Goal: Transaction & Acquisition: Purchase product/service

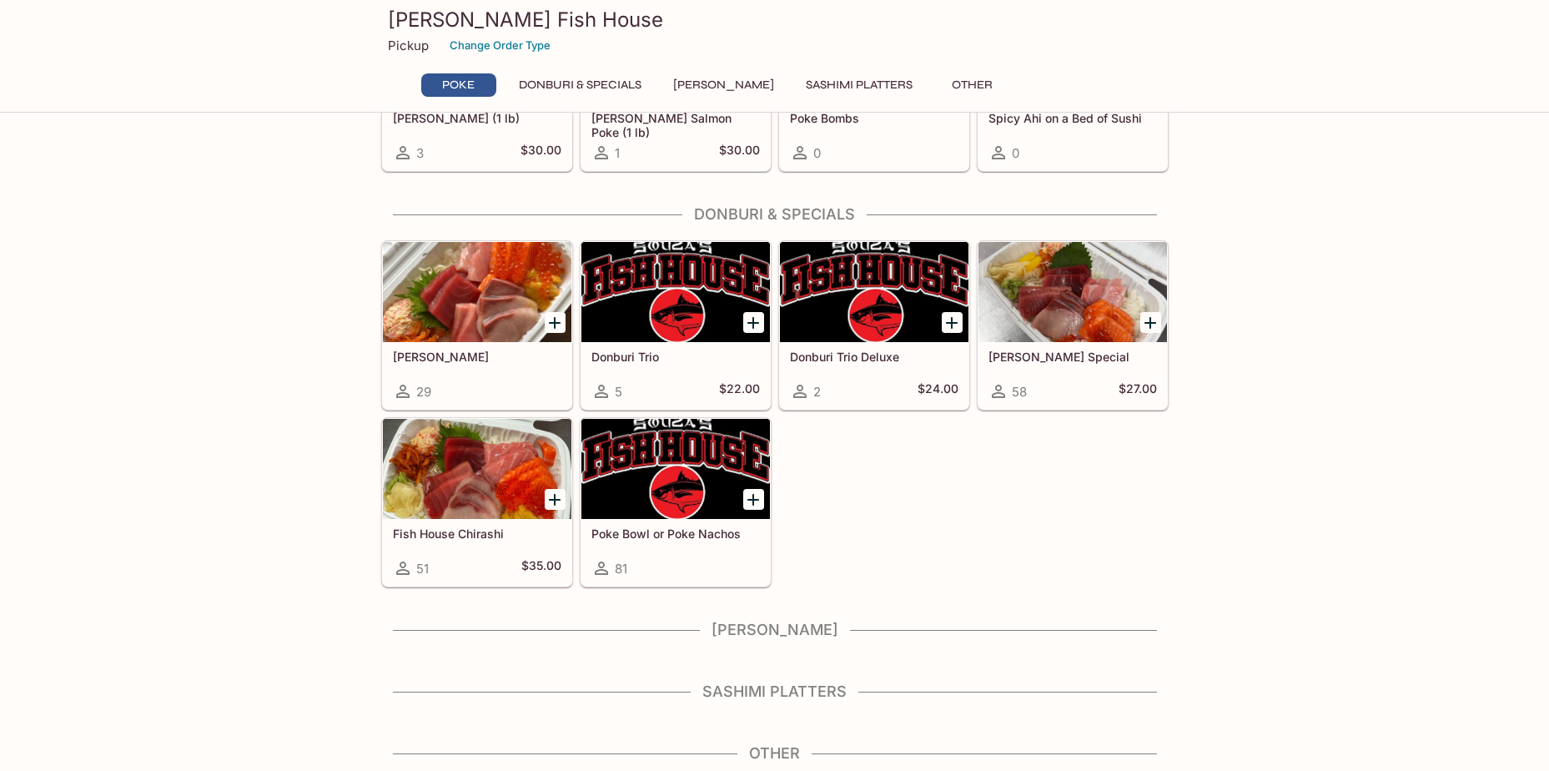
scroll to position [175, 0]
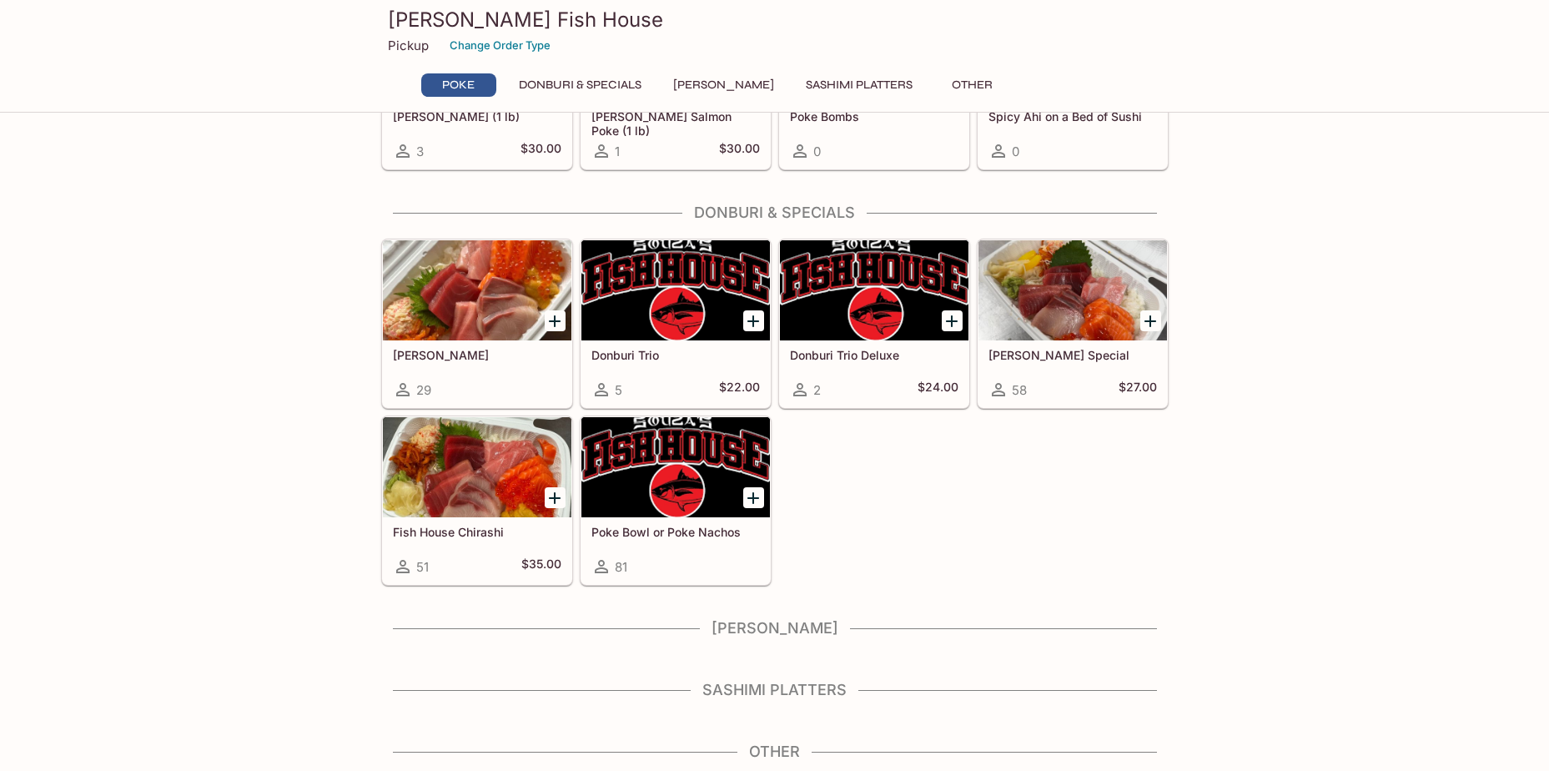
click at [455, 338] on div at bounding box center [477, 290] width 188 height 100
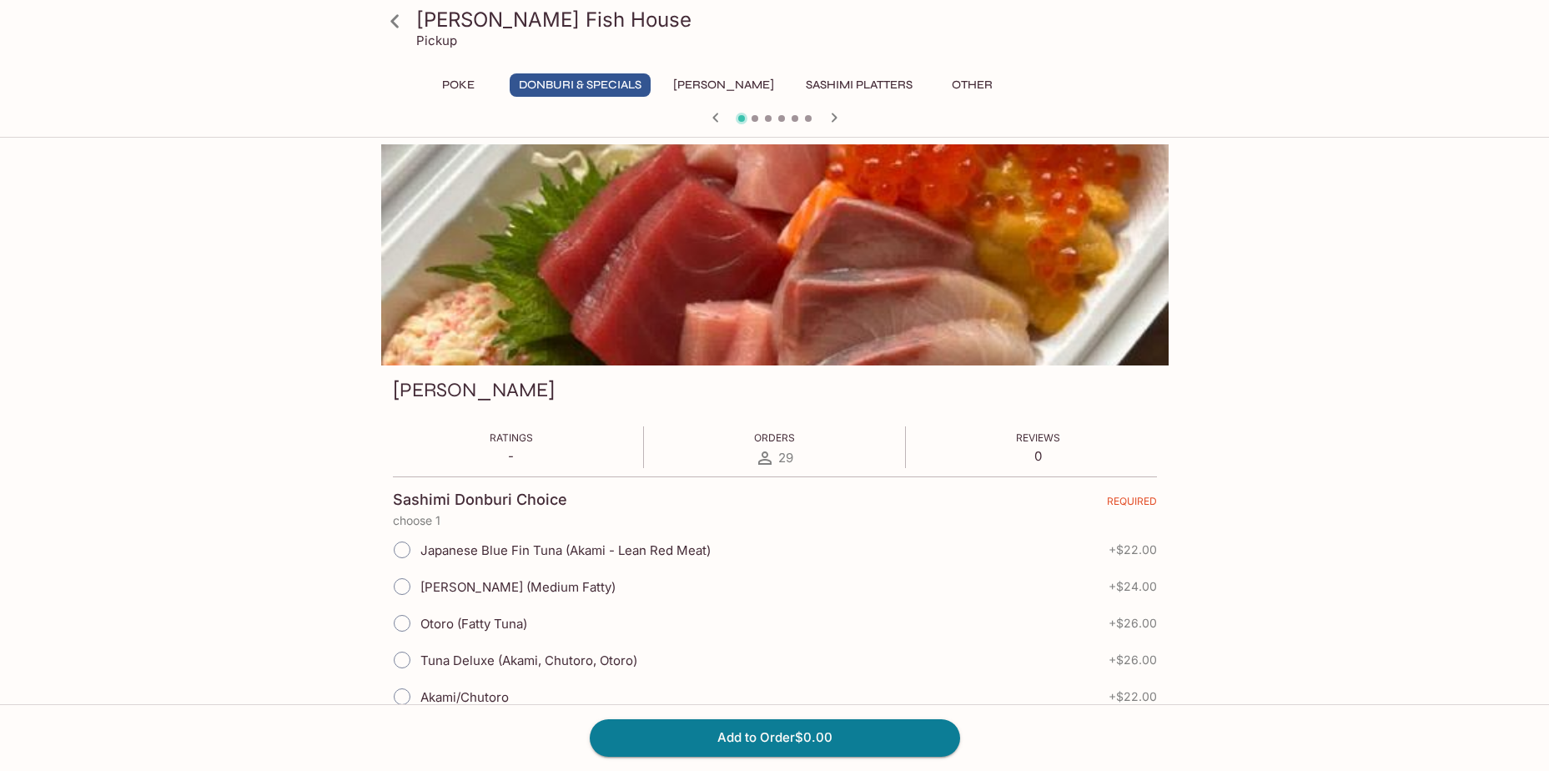
scroll to position [334, 0]
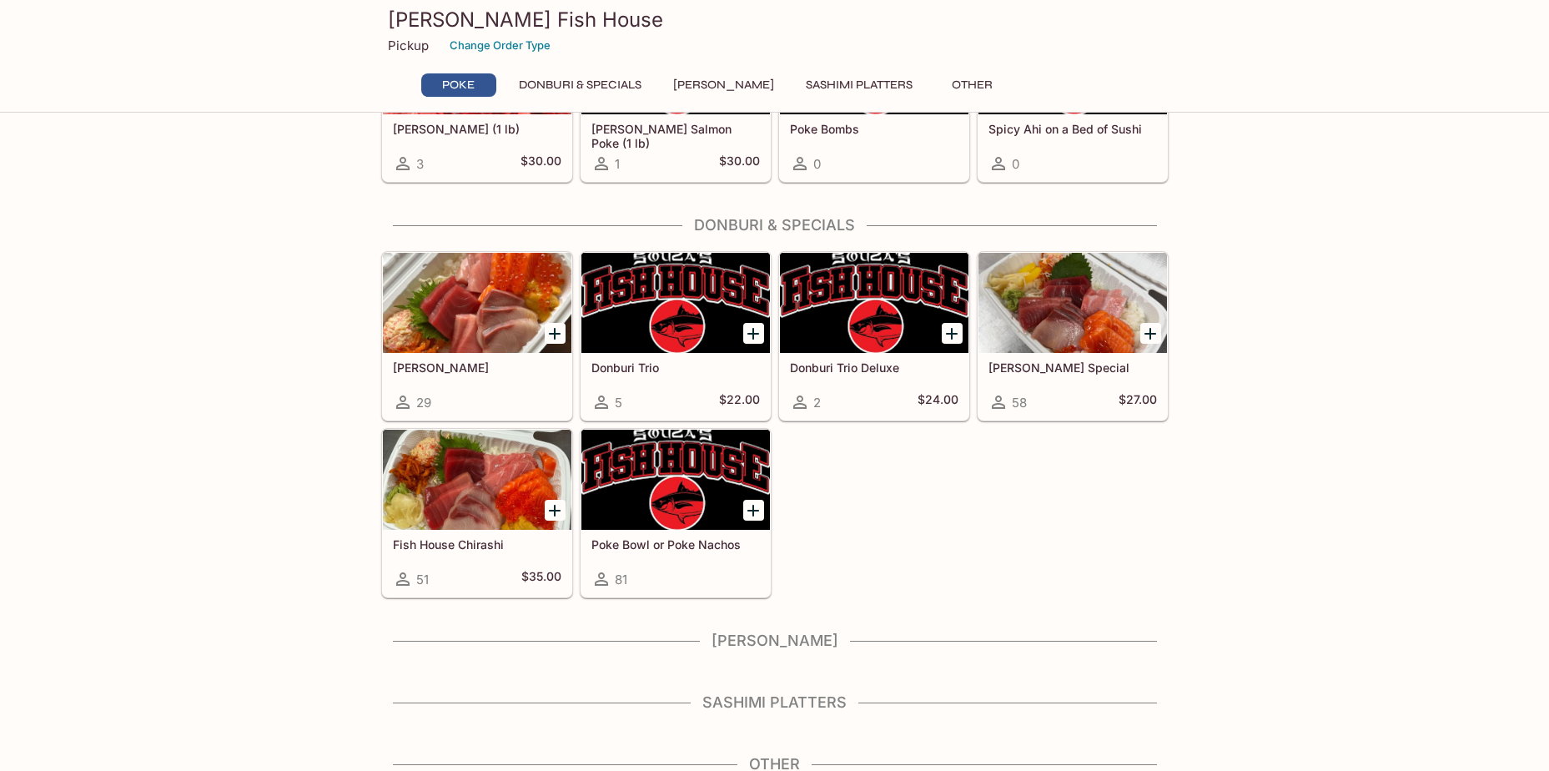
scroll to position [167, 0]
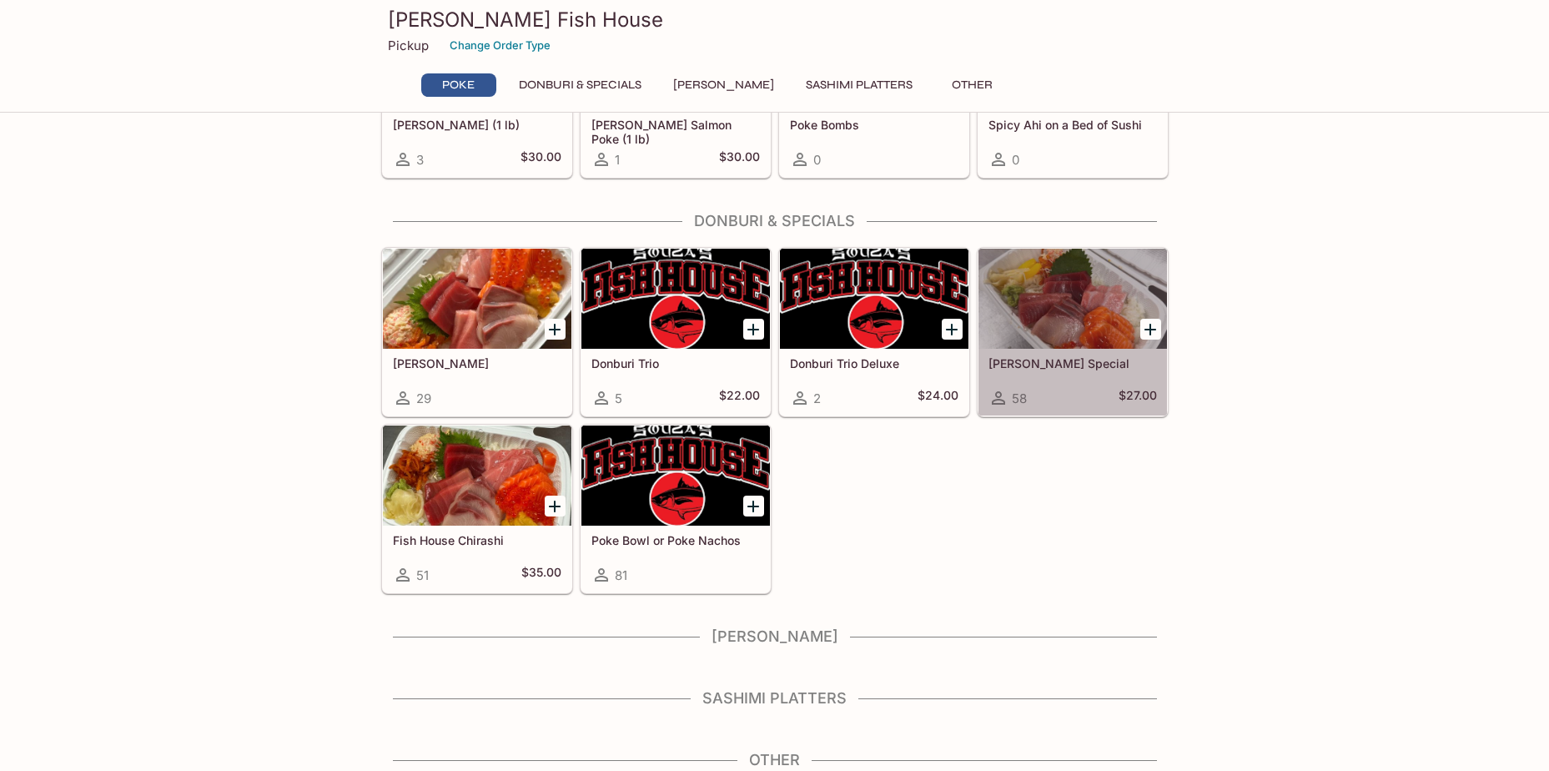
click at [1061, 361] on h5 "[PERSON_NAME] Special" at bounding box center [1072, 363] width 168 height 14
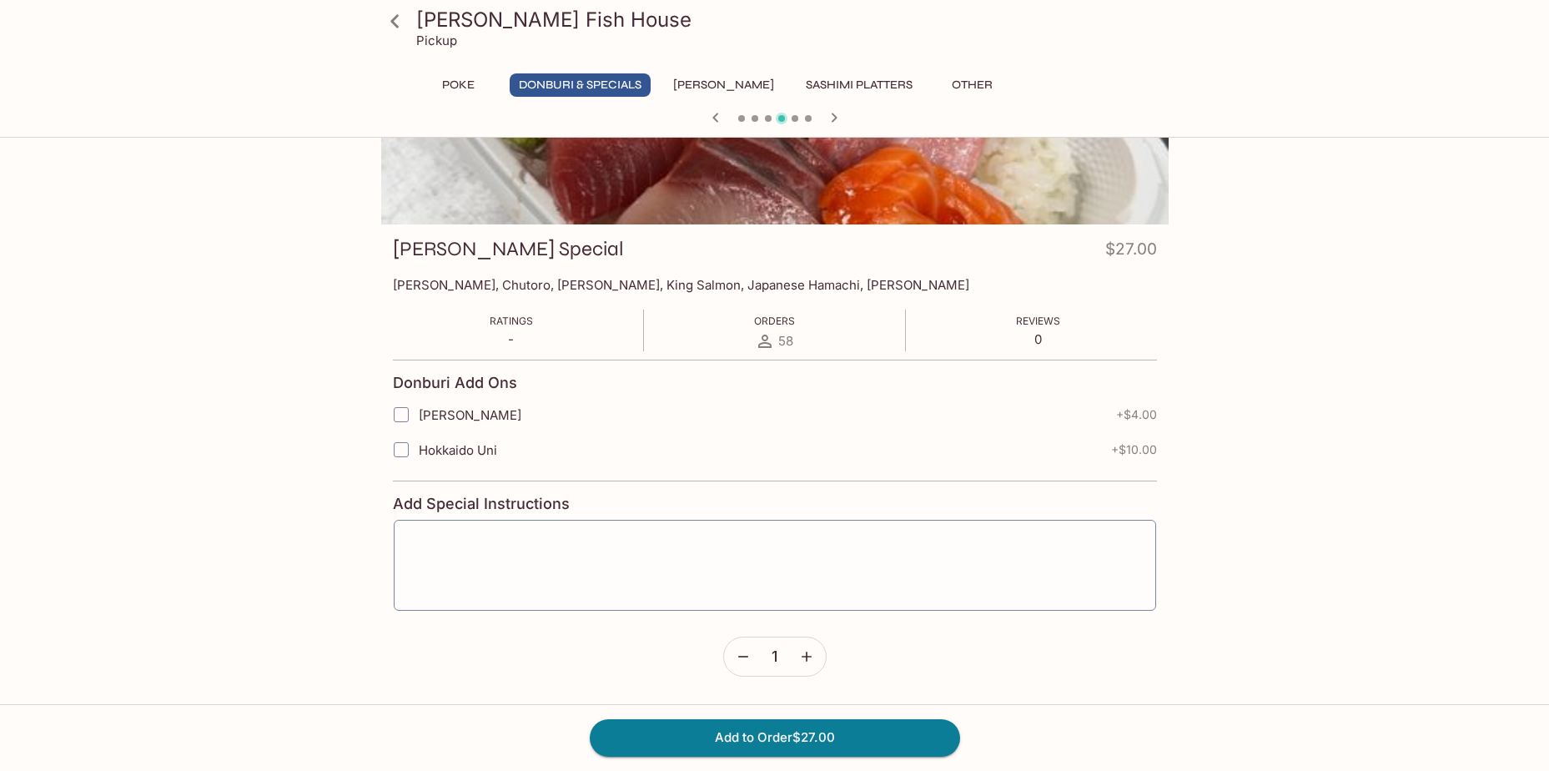
scroll to position [167, 0]
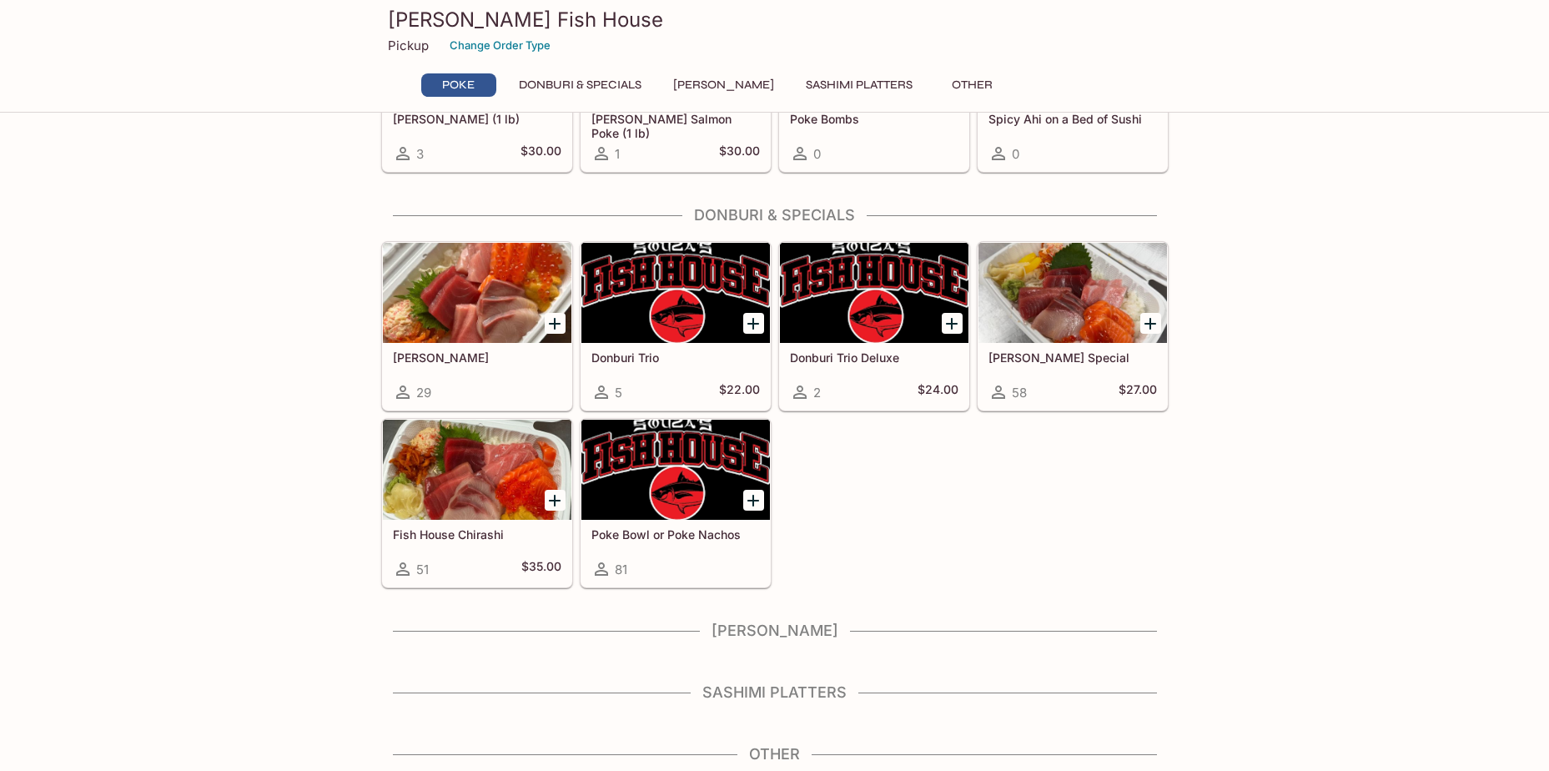
scroll to position [175, 0]
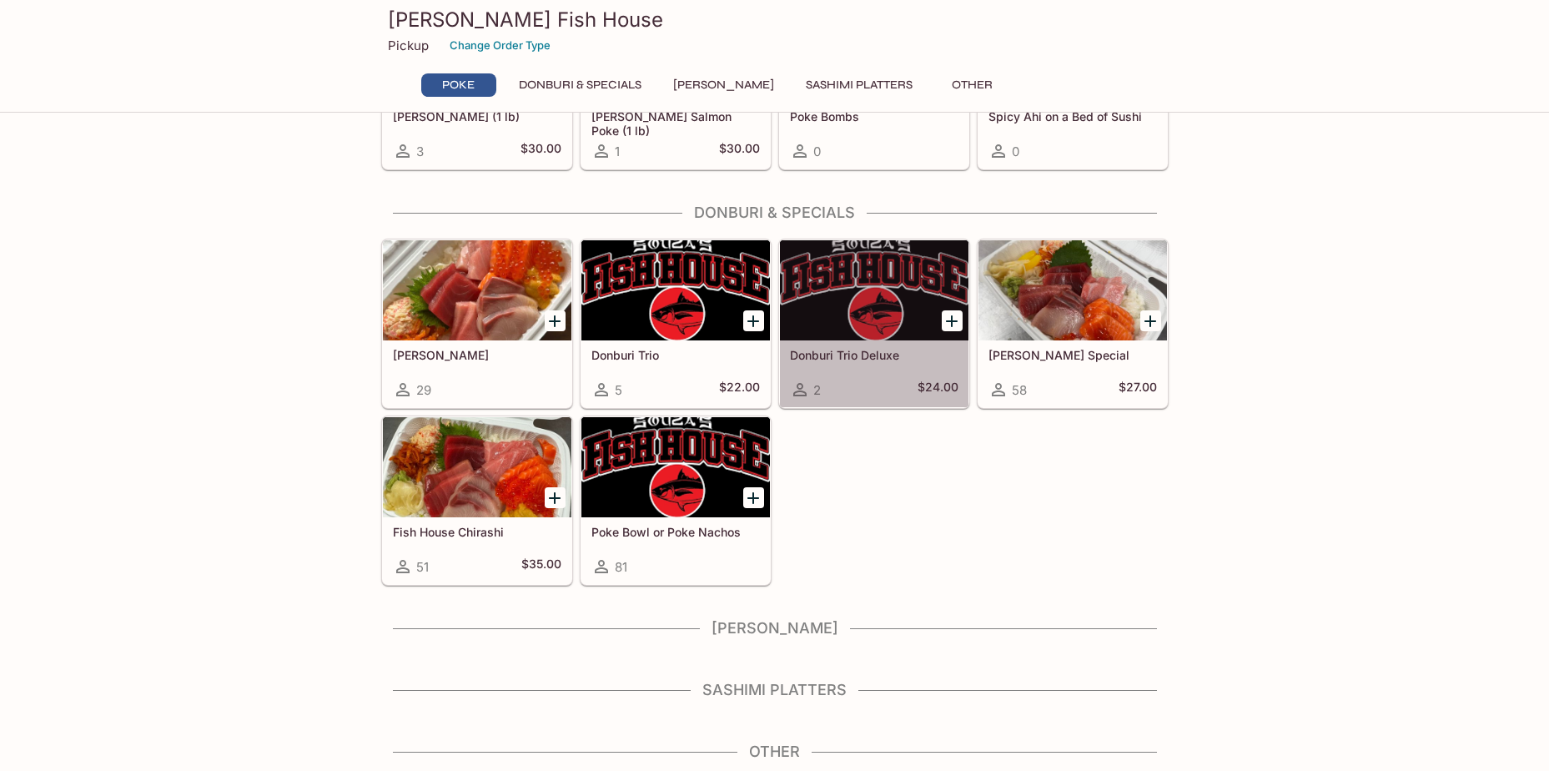
click at [885, 319] on div at bounding box center [874, 290] width 188 height 100
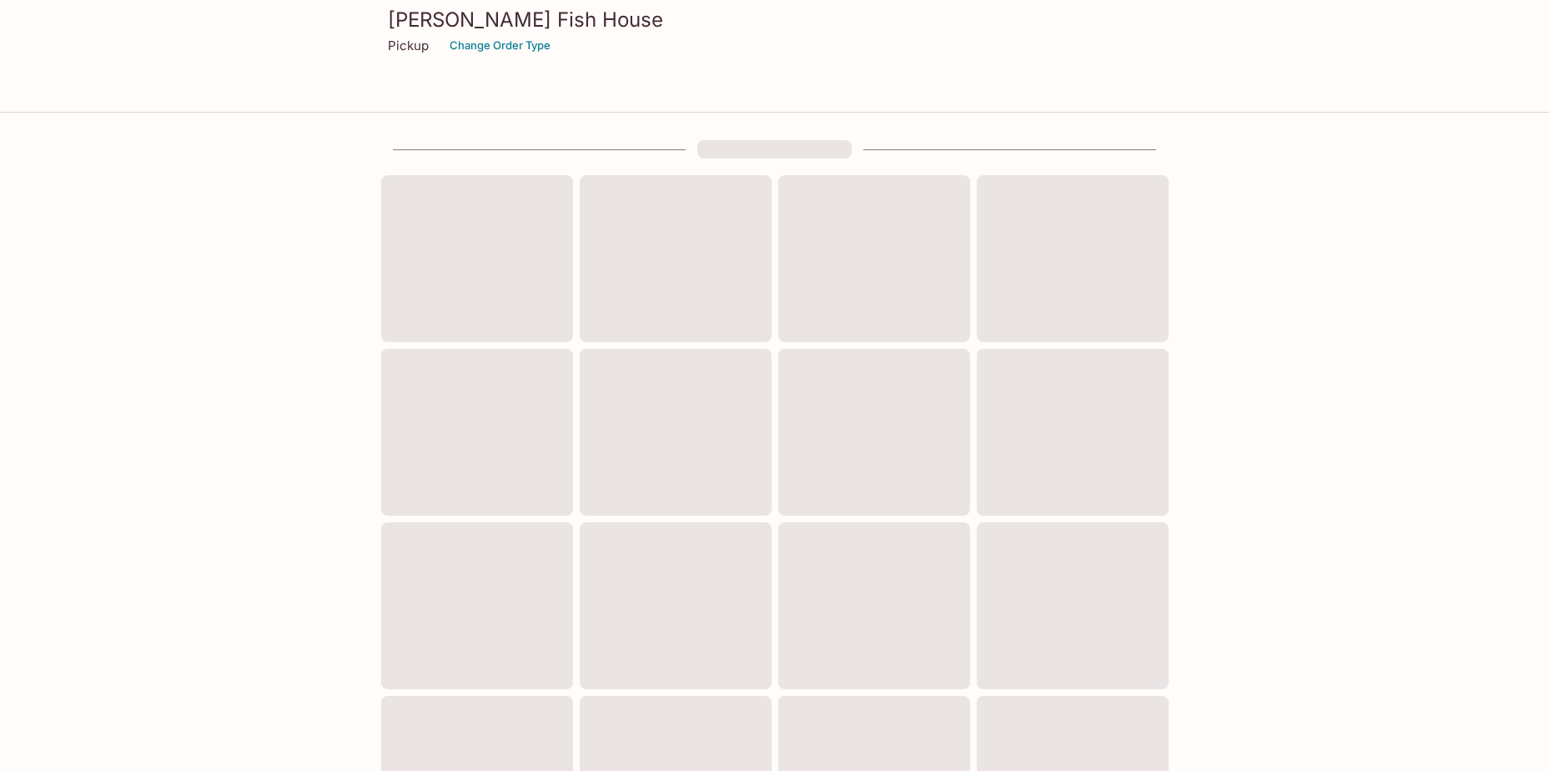
scroll to position [175, 0]
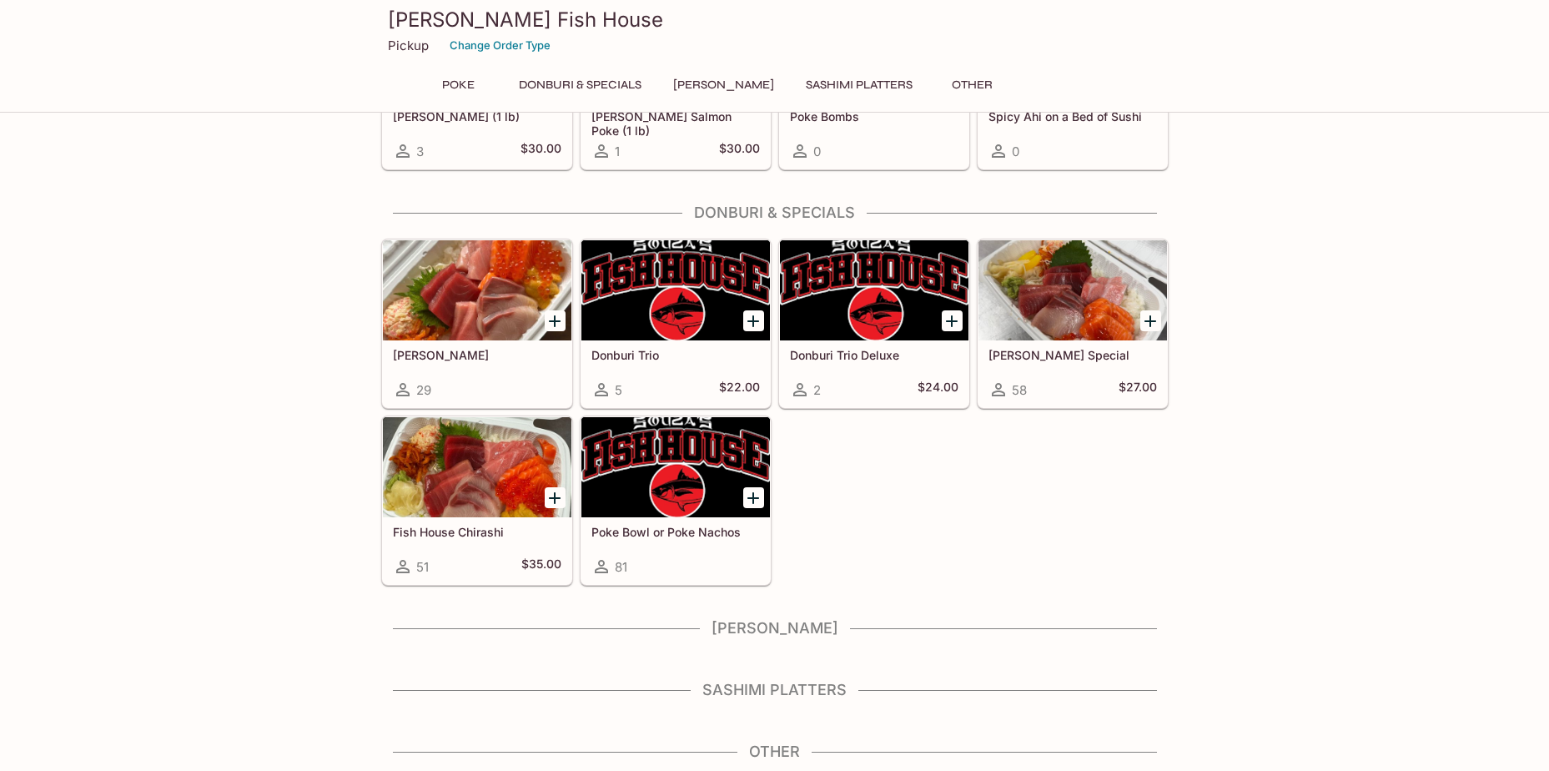
click at [660, 304] on div at bounding box center [675, 290] width 188 height 100
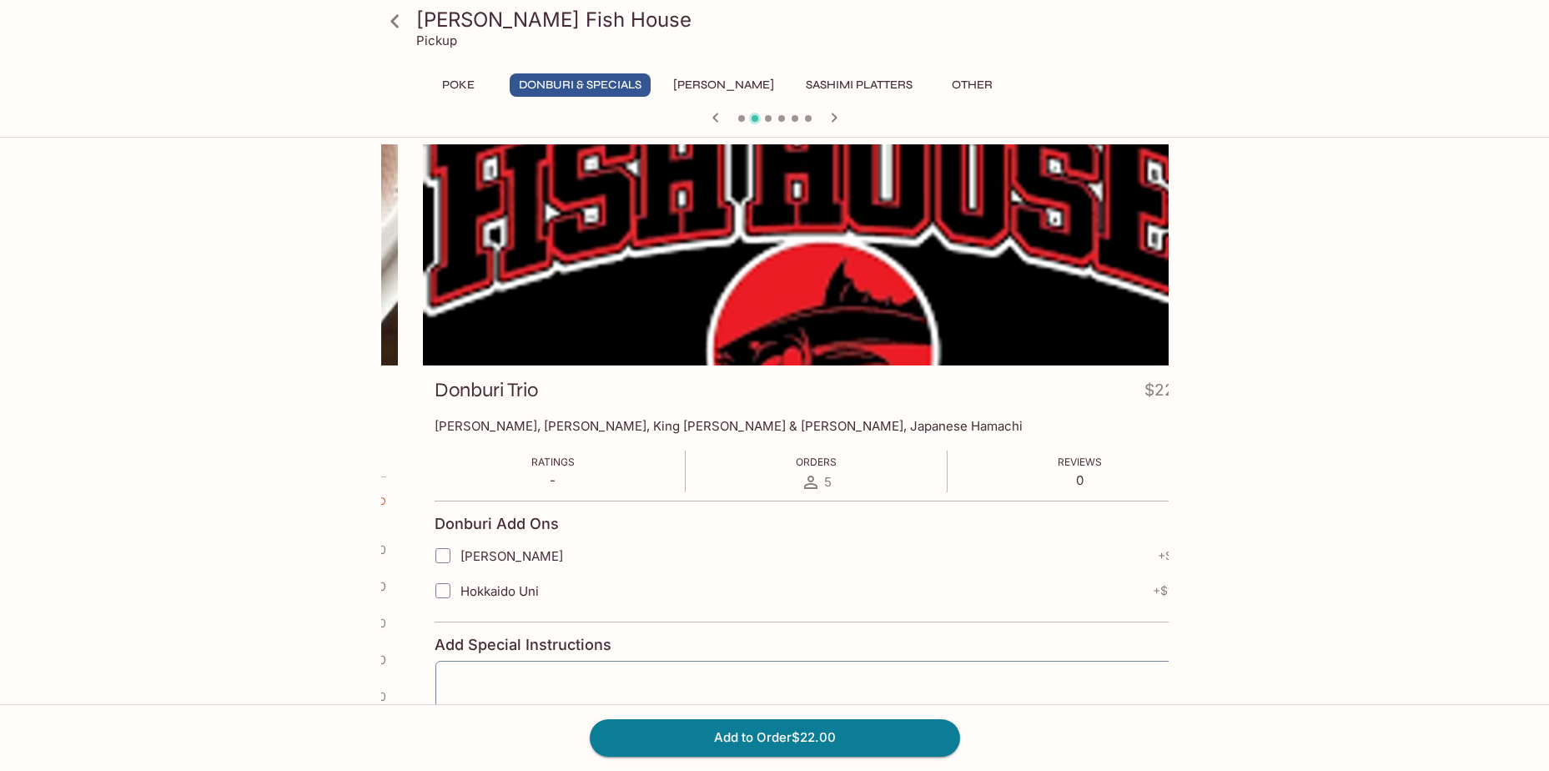
click at [511, 424] on p "[PERSON_NAME], [PERSON_NAME], King [PERSON_NAME] & [PERSON_NAME], Japanese Hama…" at bounding box center [816, 426] width 764 height 16
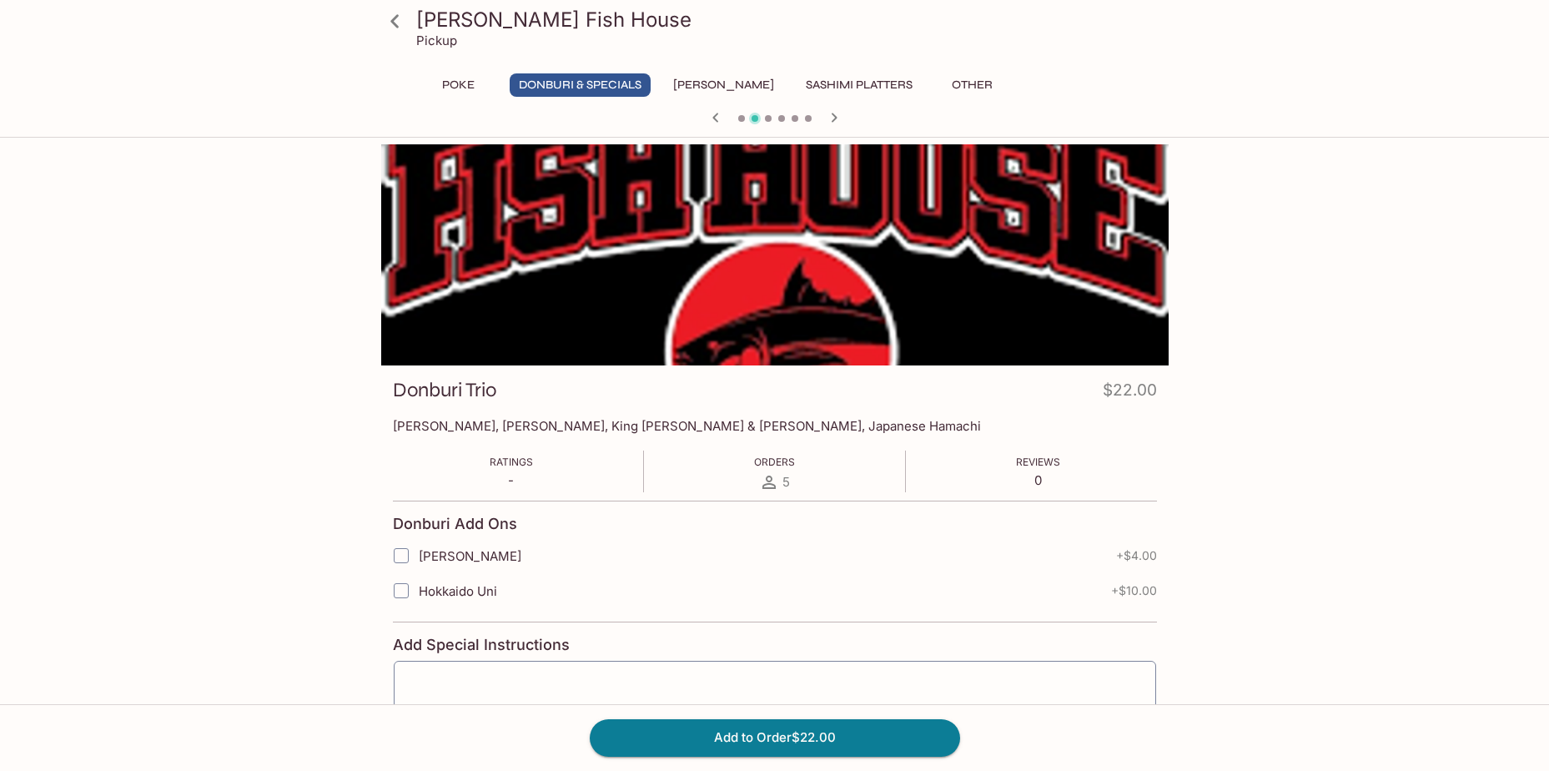
scroll to position [175, 0]
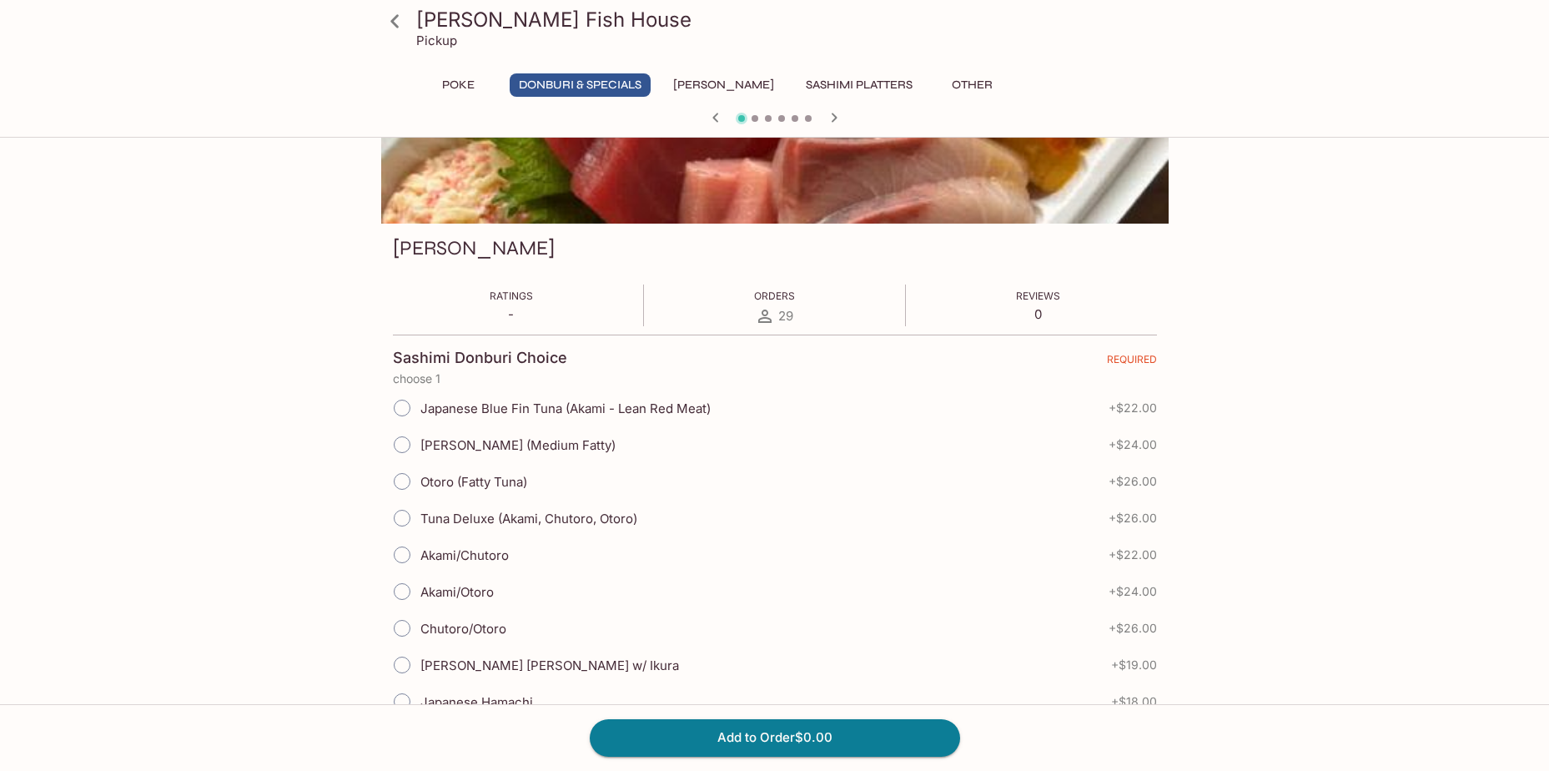
scroll to position [167, 0]
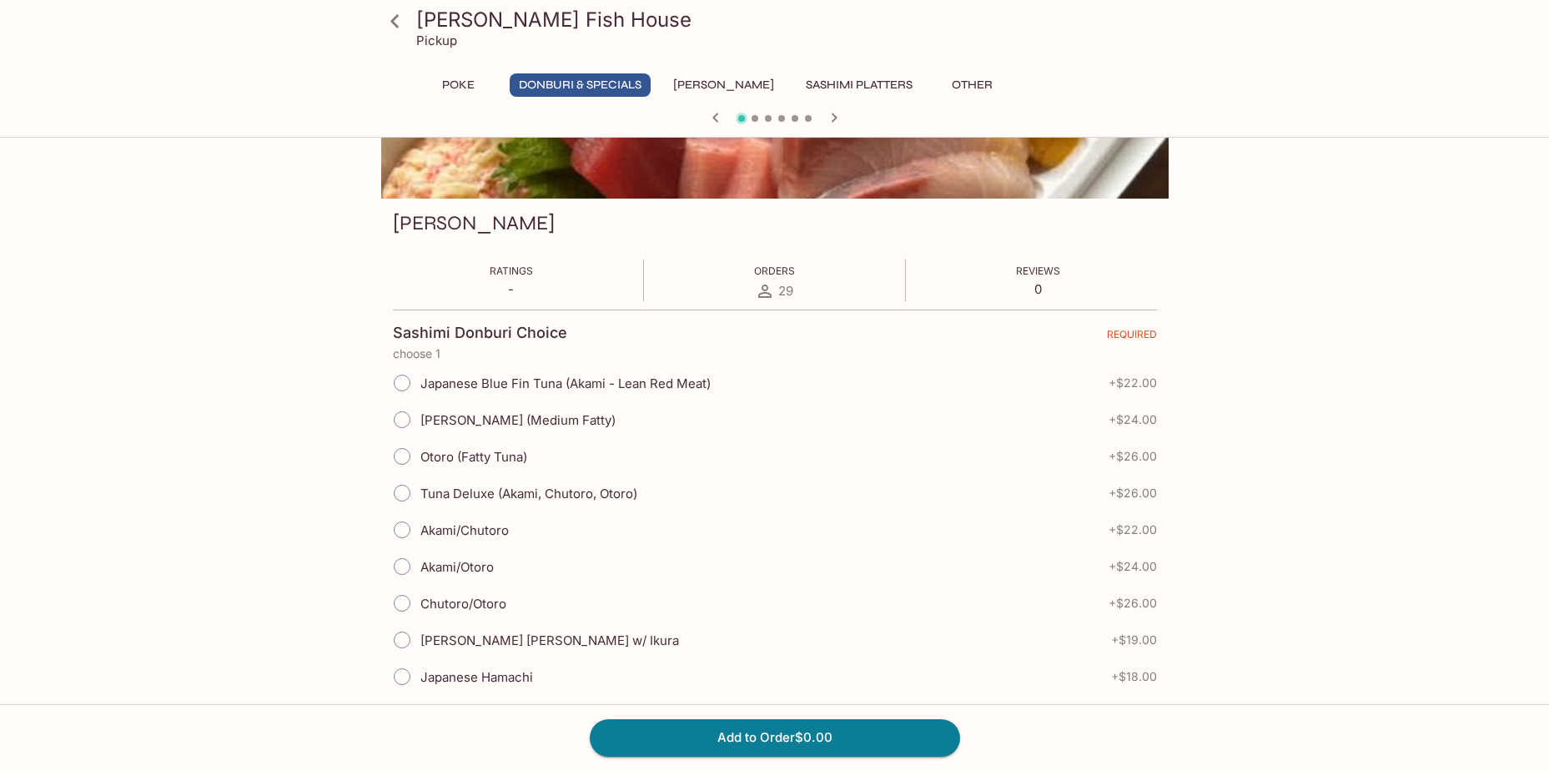
click at [406, 422] on input "Chu-Toro (Medium Fatty)" at bounding box center [401, 419] width 35 height 35
radio input "true"
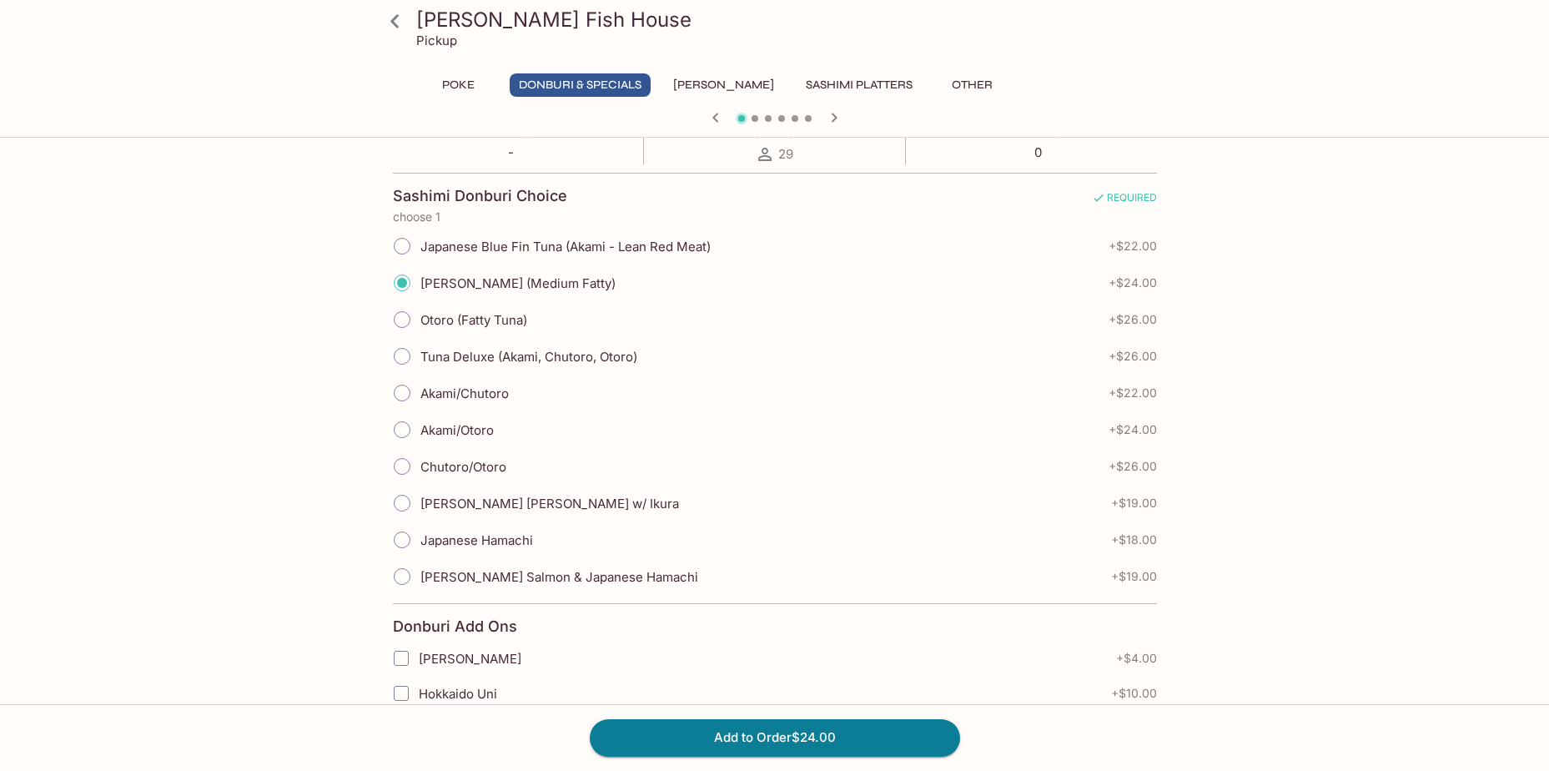
scroll to position [334, 0]
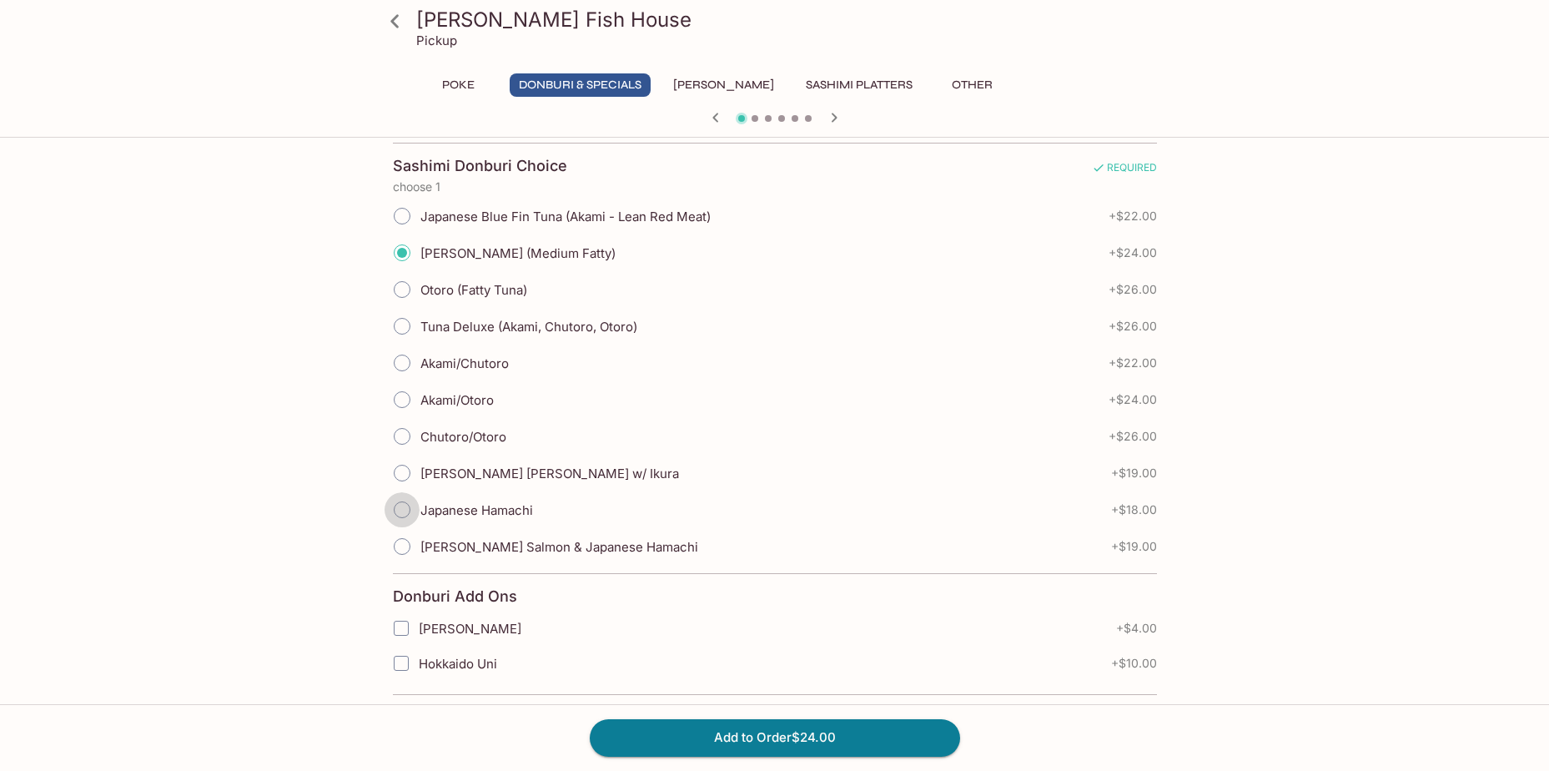
click at [404, 508] on input "Japanese Hamachi" at bounding box center [401, 509] width 35 height 35
radio input "true"
click at [423, 555] on label "[PERSON_NAME] Salmon & Japanese Hamachi" at bounding box center [541, 546] width 314 height 37
click at [419, 555] on input "[PERSON_NAME] Salmon & Japanese Hamachi" at bounding box center [401, 546] width 35 height 35
radio input "true"
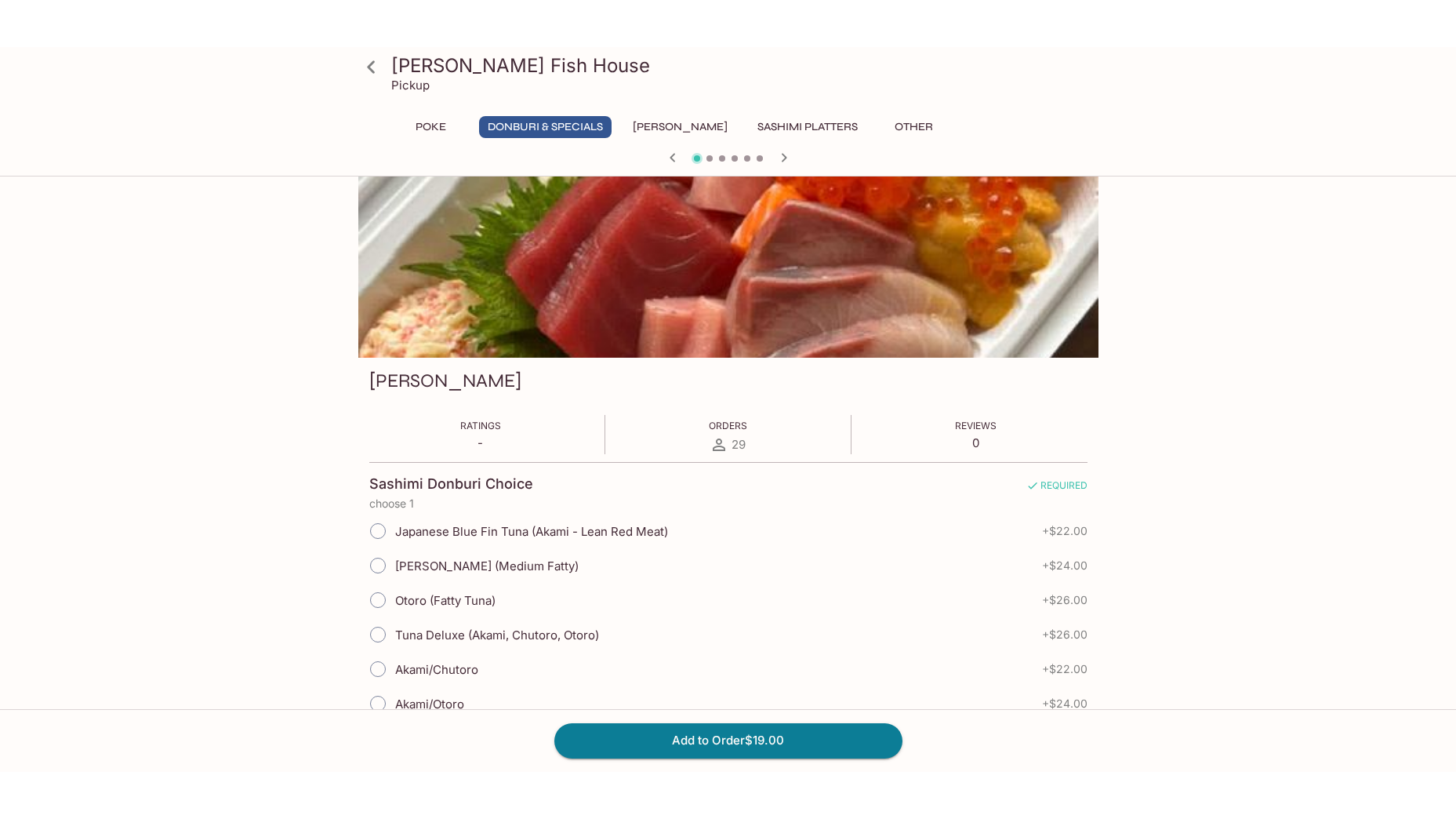
scroll to position [0, 0]
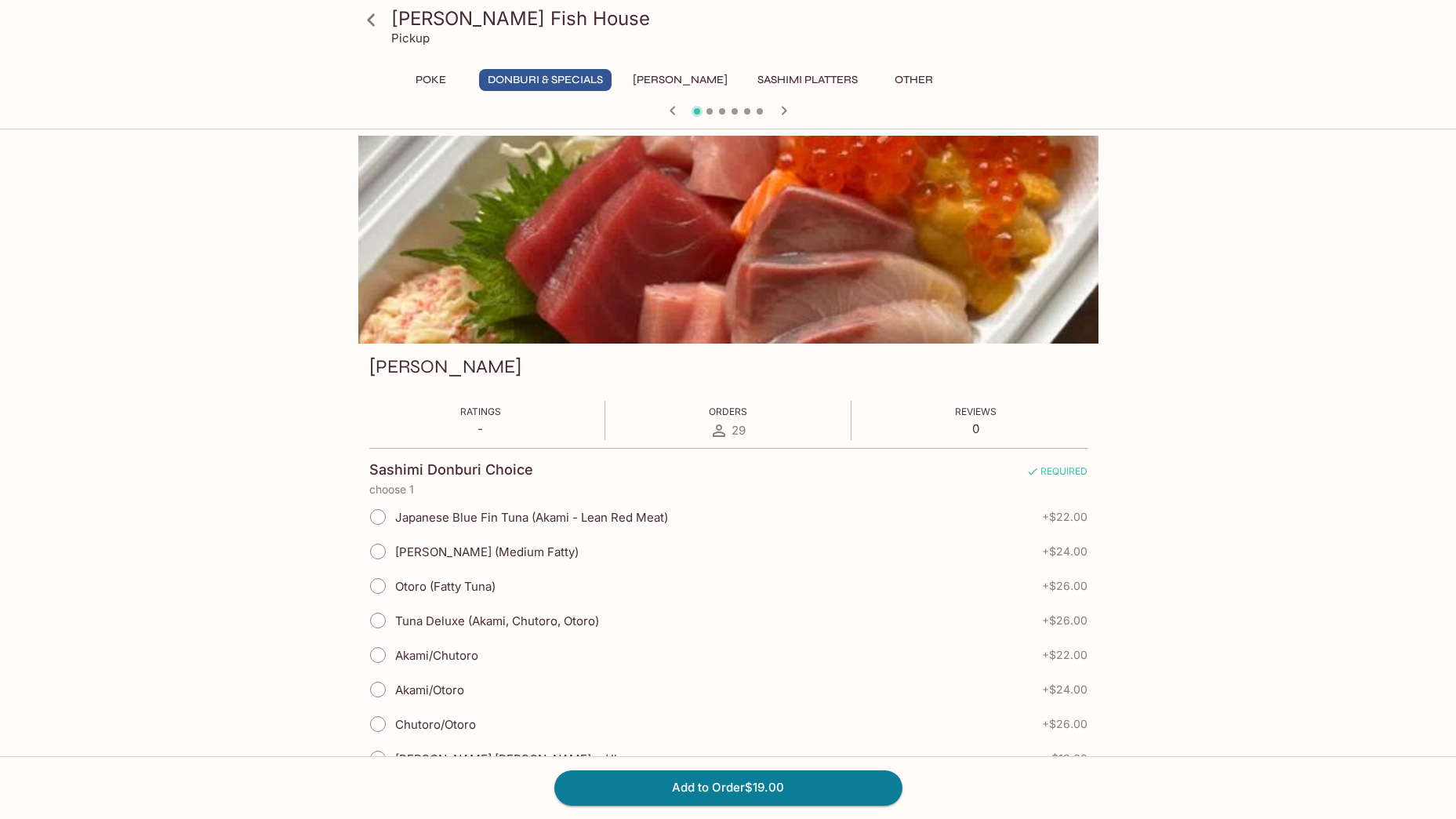
click at [366, 28] on icon at bounding box center [370, 20] width 27 height 27
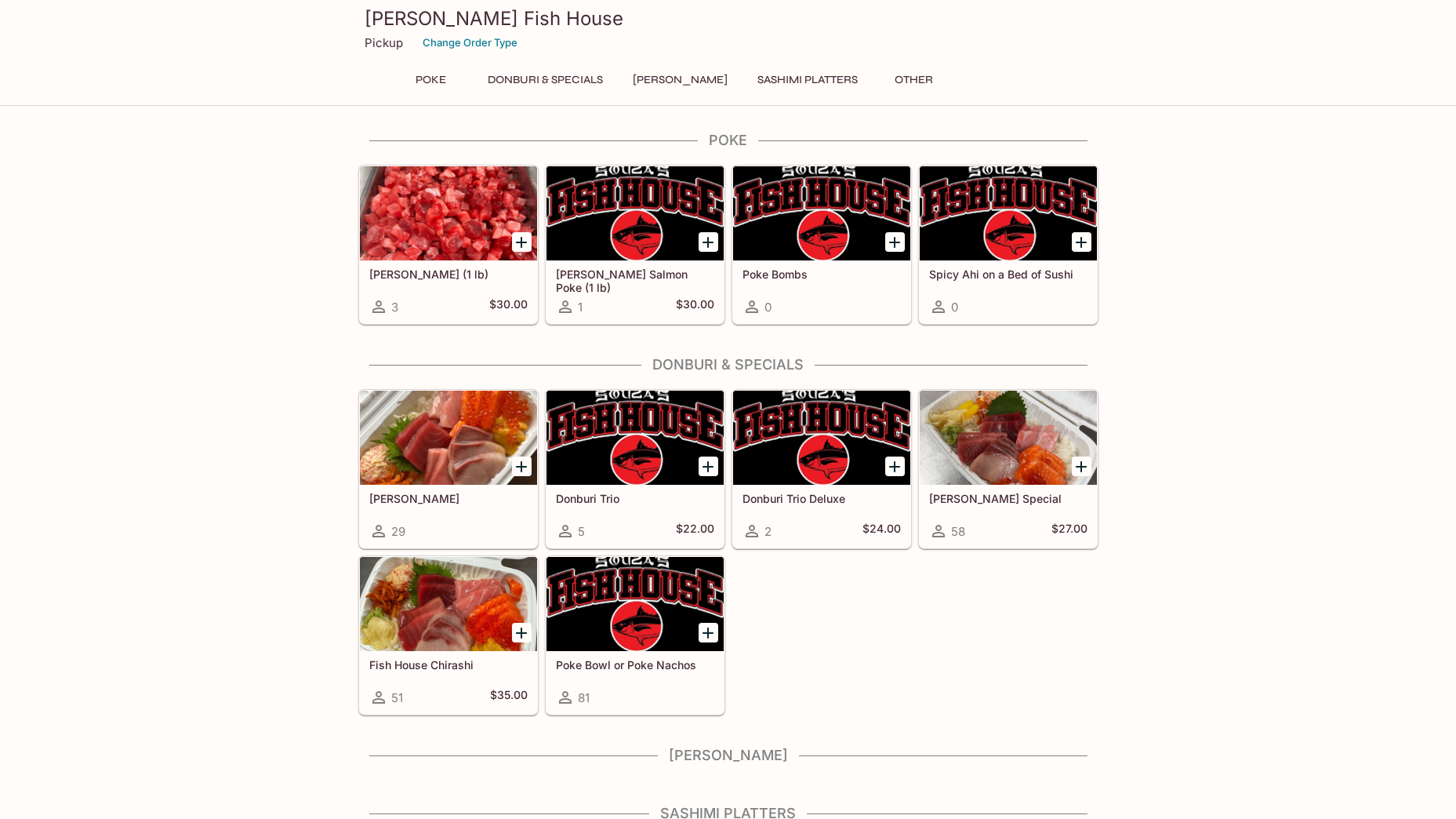
click at [460, 646] on div at bounding box center [448, 604] width 177 height 94
click at [992, 444] on div at bounding box center [1008, 437] width 177 height 94
drag, startPoint x: 428, startPoint y: 221, endPoint x: 244, endPoint y: 335, distance: 216.5
click at [244, 335] on div "Poke Ahi Poke (1 lb) 3 $30.00 Ora King Salmon Poke (1 lb) 1 $30.00 Poke Bombs 0…" at bounding box center [728, 511] width 1456 height 758
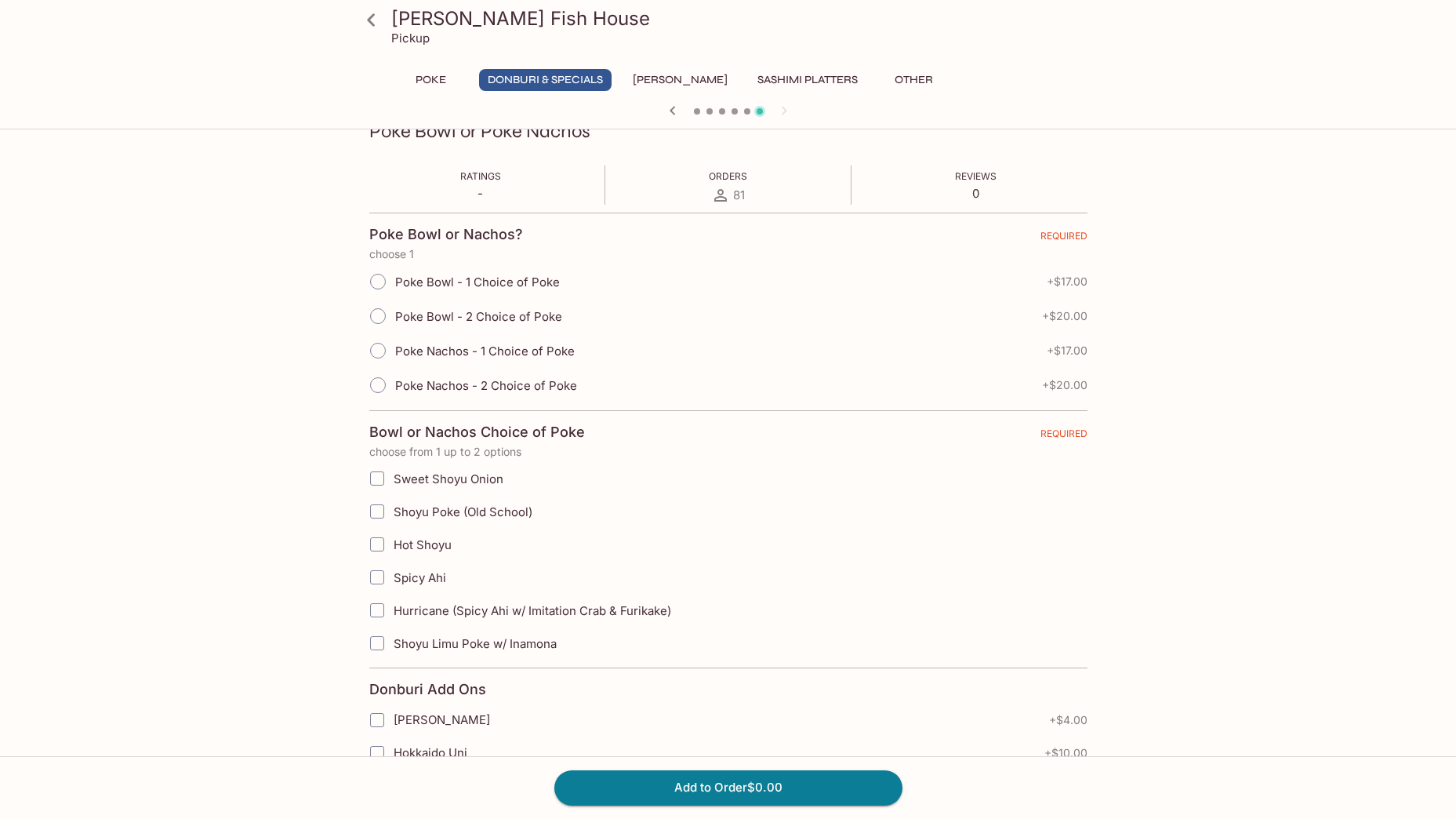
scroll to position [314, 0]
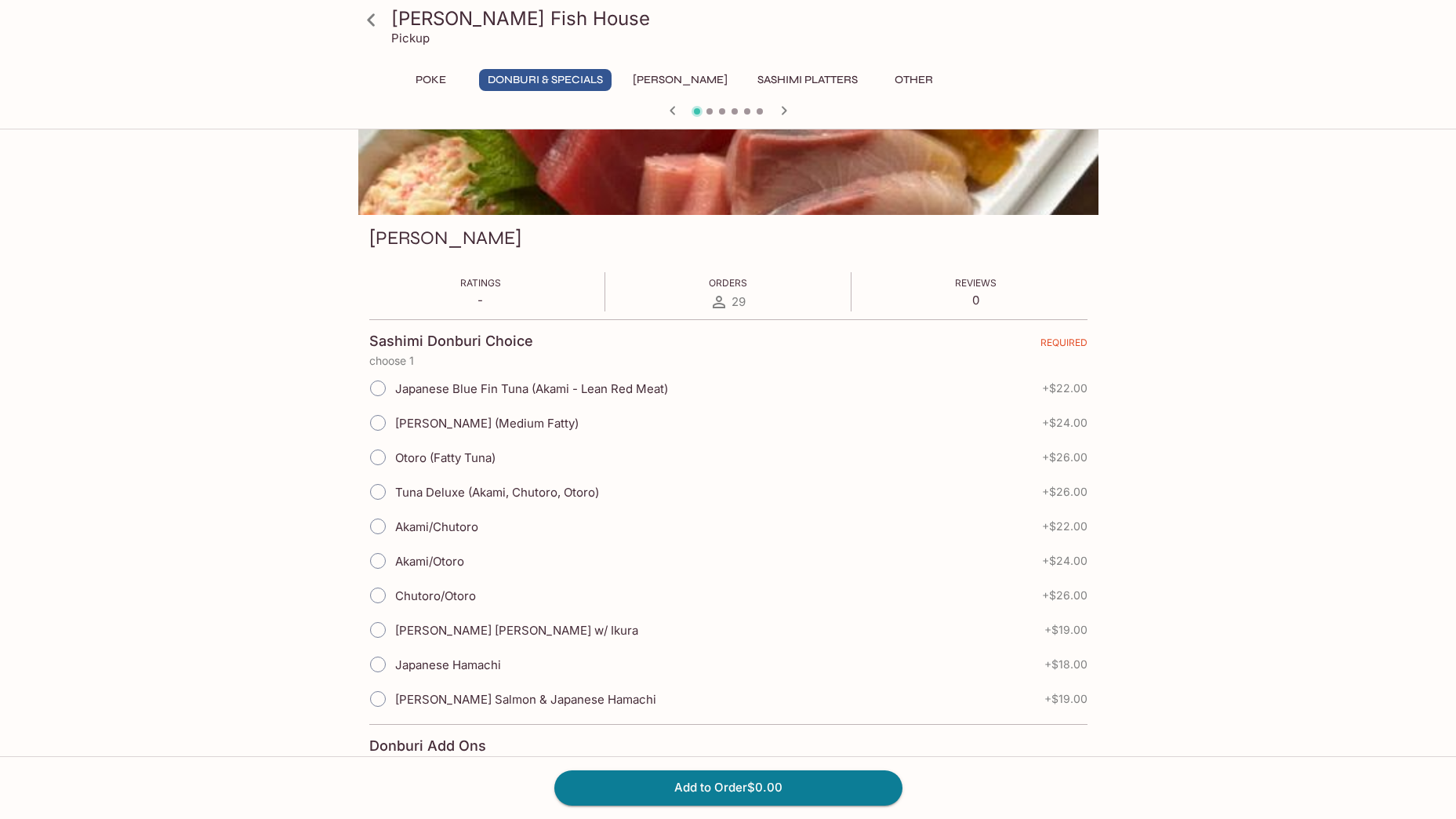
scroll to position [157, 0]
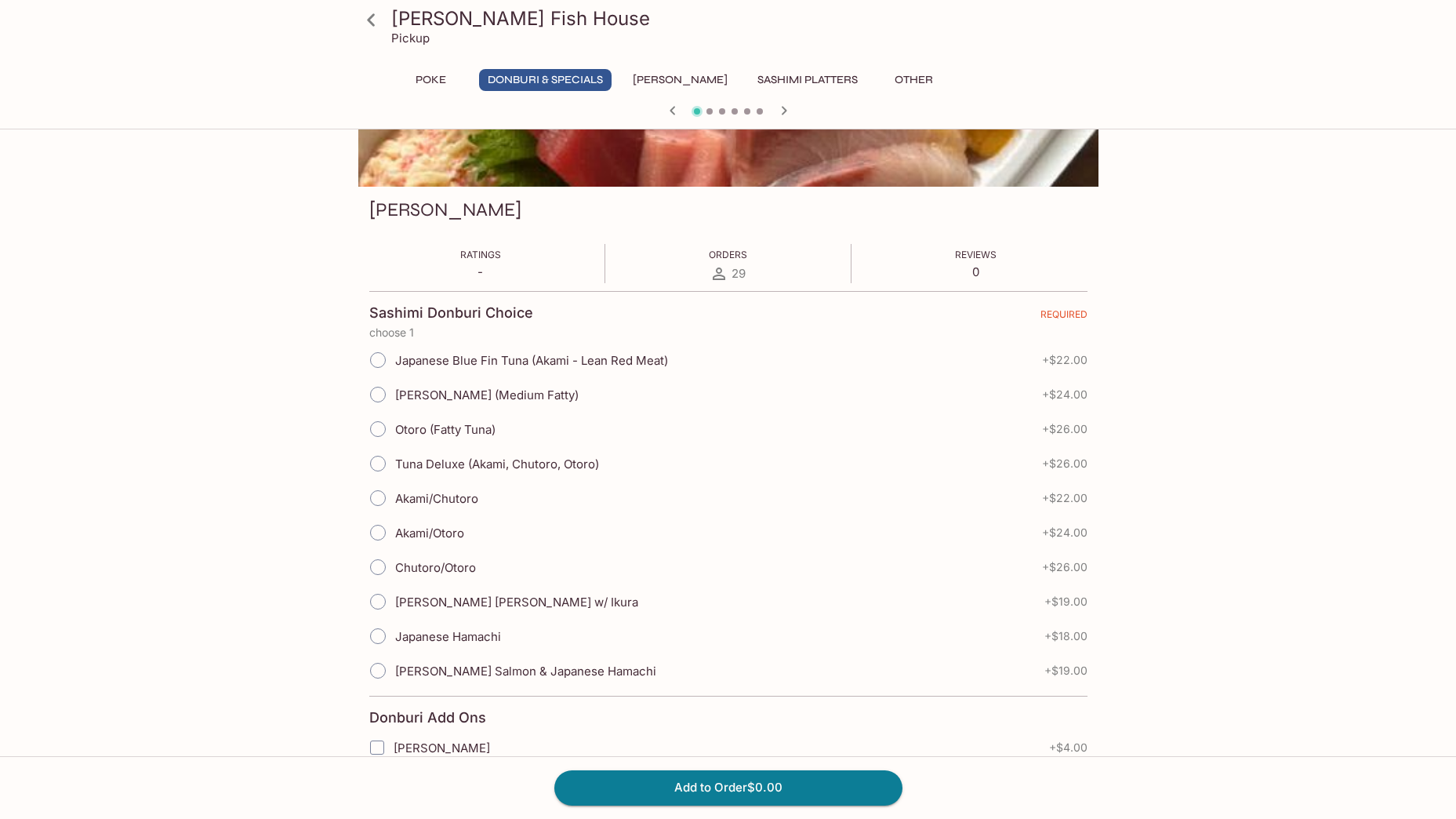
click at [379, 668] on input "[PERSON_NAME] Salmon & Japanese Hamachi" at bounding box center [377, 670] width 33 height 33
radio input "true"
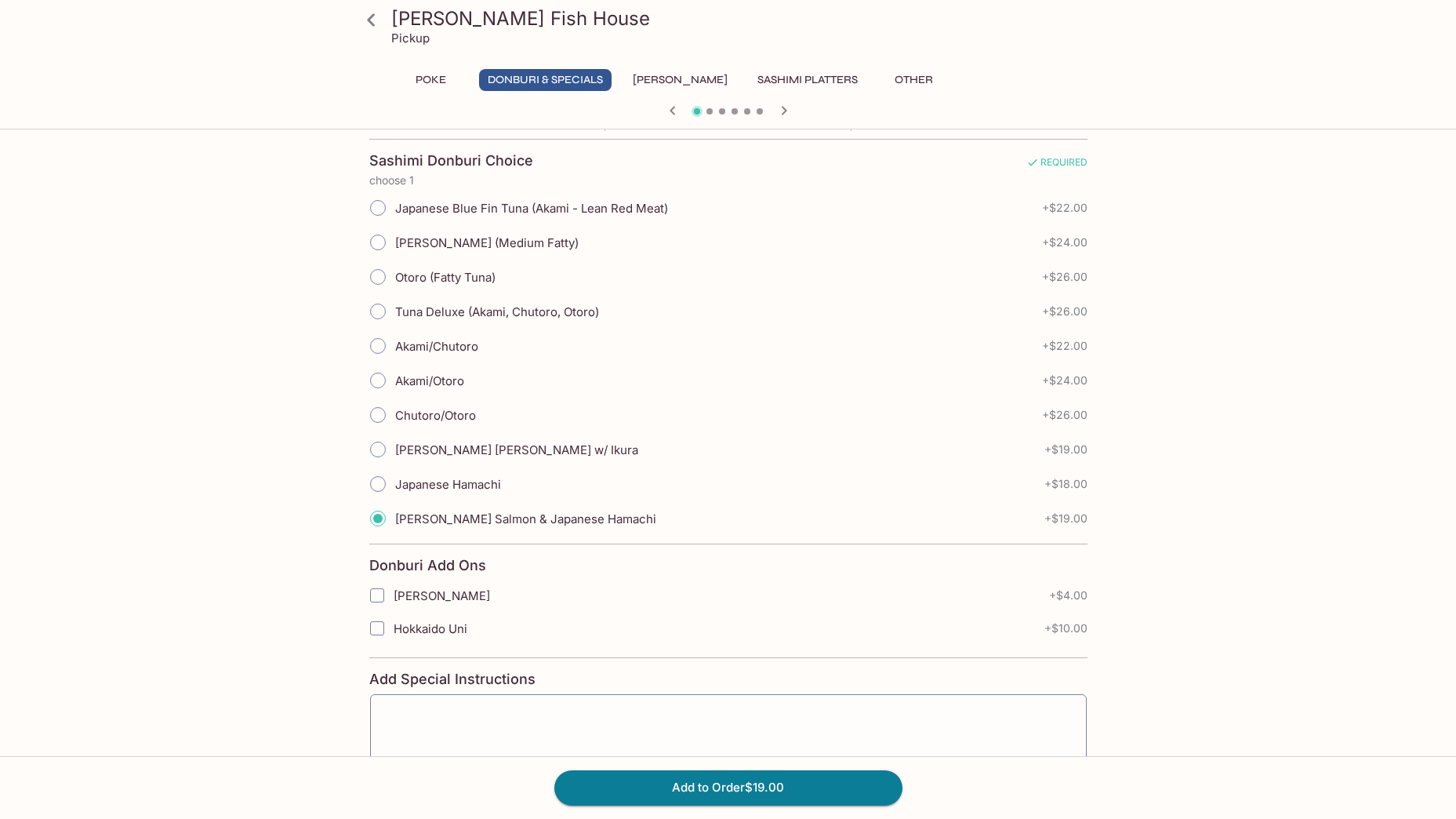
scroll to position [314, 0]
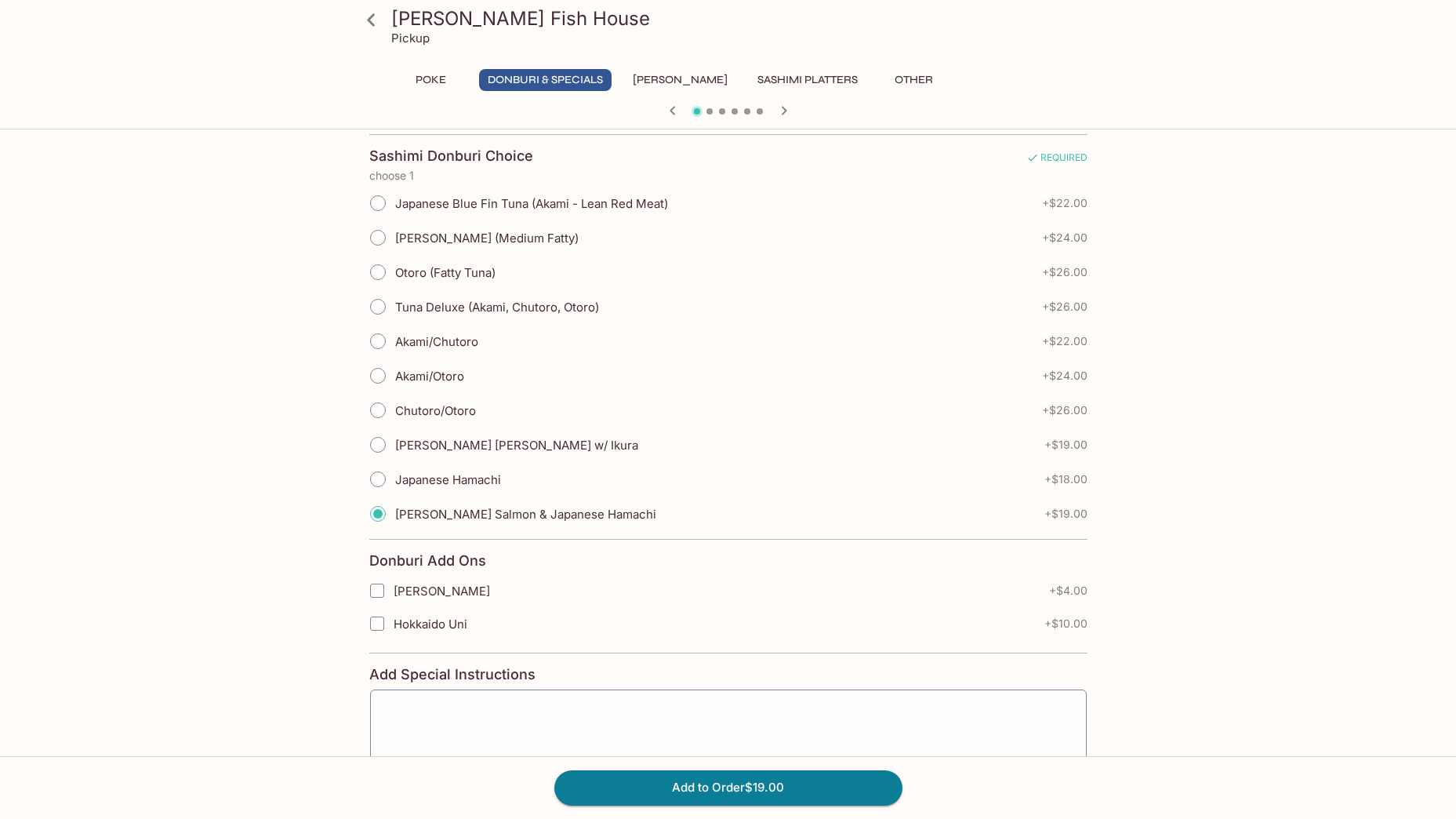
click at [479, 477] on span "Japanese Hamachi" at bounding box center [447, 480] width 106 height 15
click at [394, 477] on input "Japanese Hamachi" at bounding box center [377, 479] width 33 height 33
radio input "true"
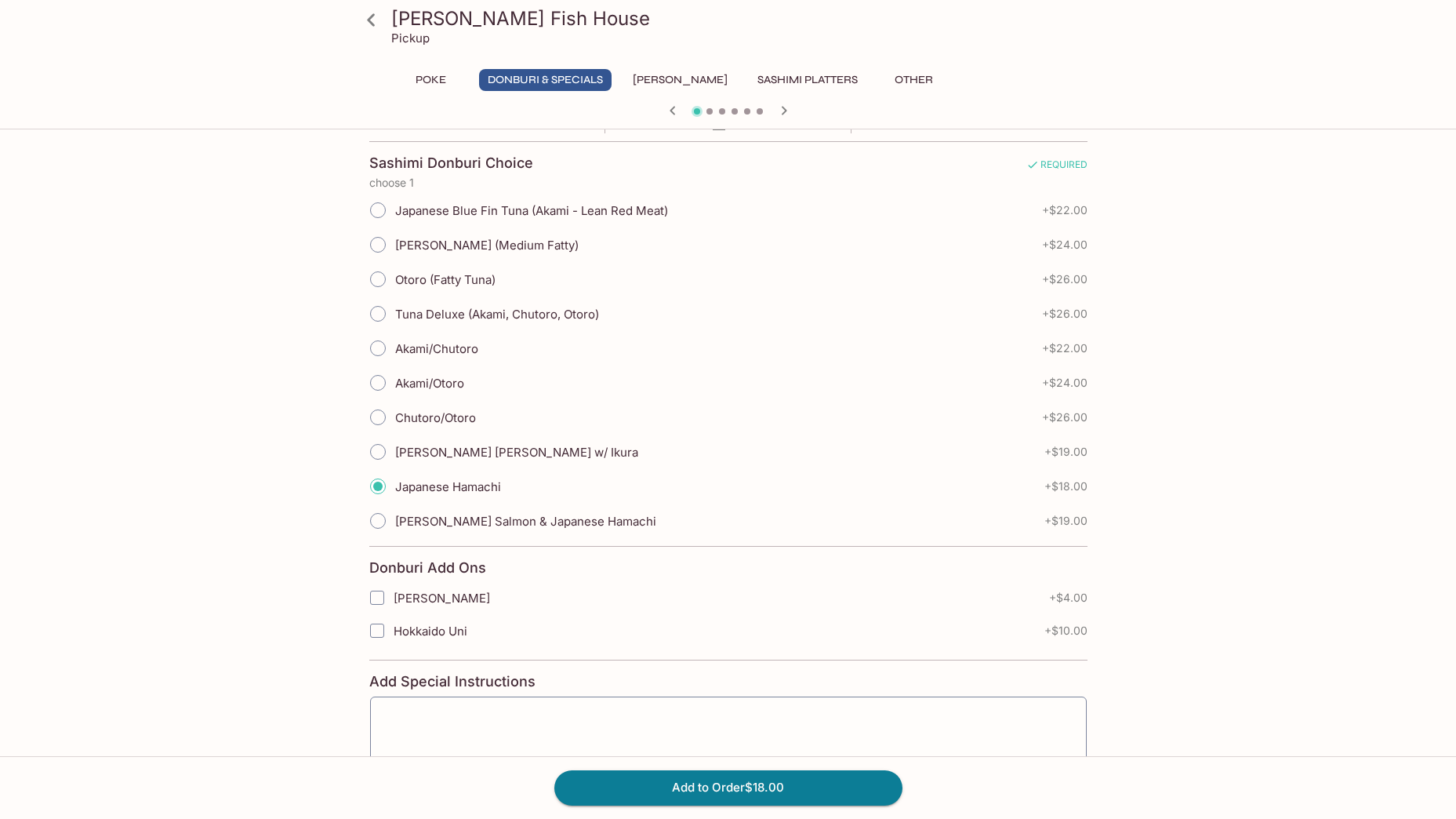
scroll to position [260, 0]
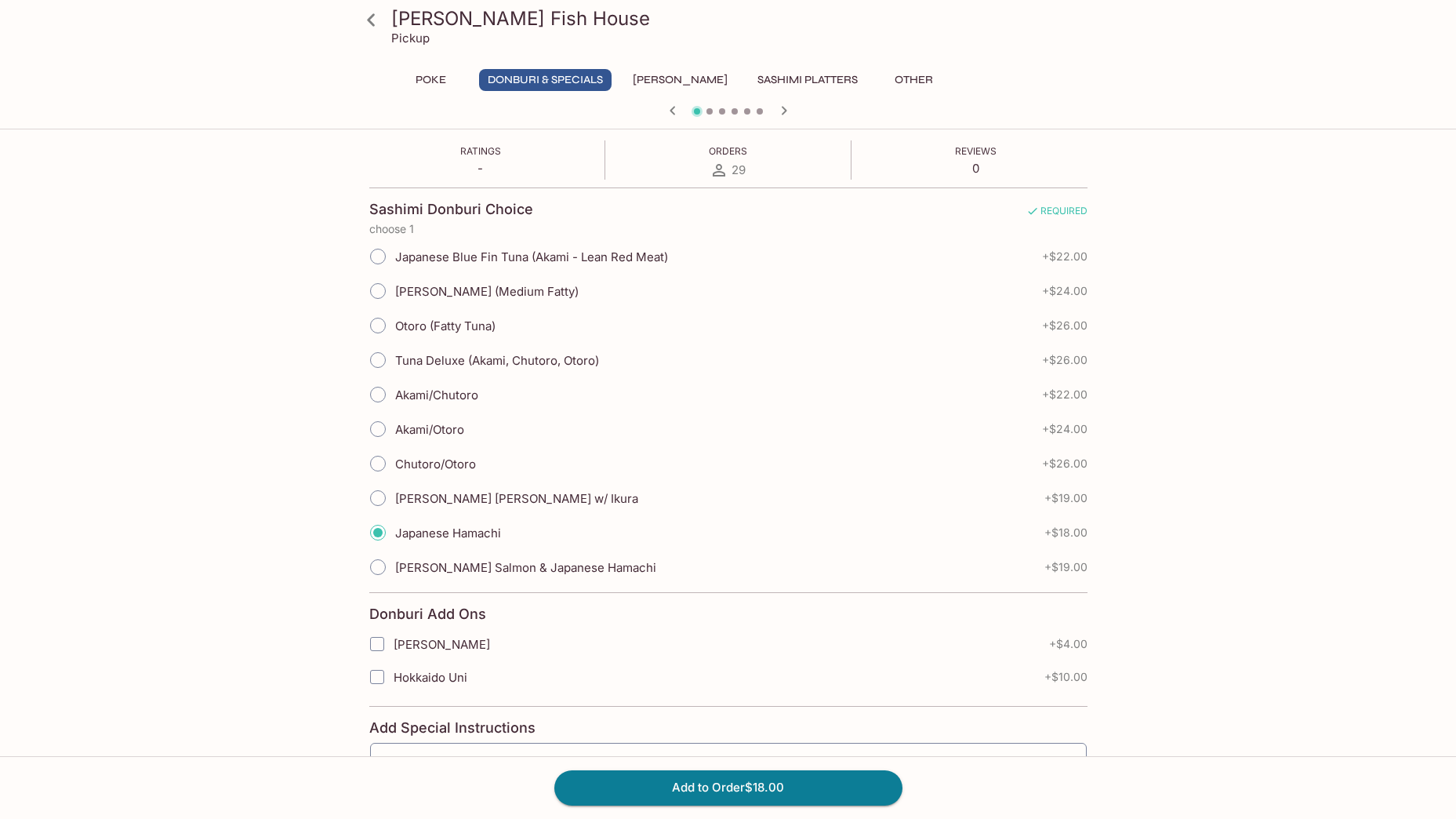
click at [176, 389] on div "[PERSON_NAME] Fish House Pickup Poke Donburi & Specials Sushi Cakes Sashimi Pla…" at bounding box center [728, 284] width 1456 height 819
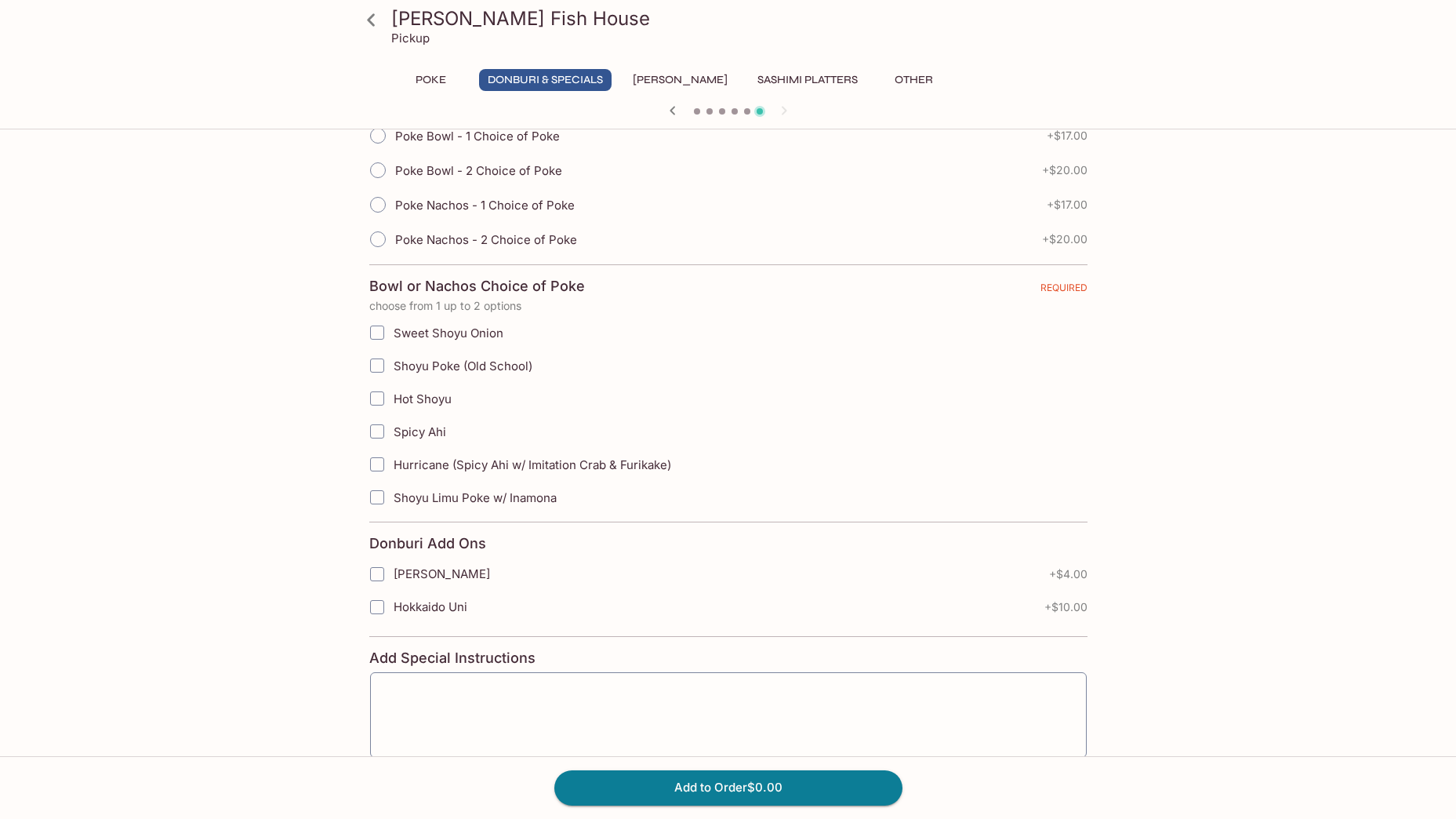
scroll to position [392, 0]
